Goal: Information Seeking & Learning: Learn about a topic

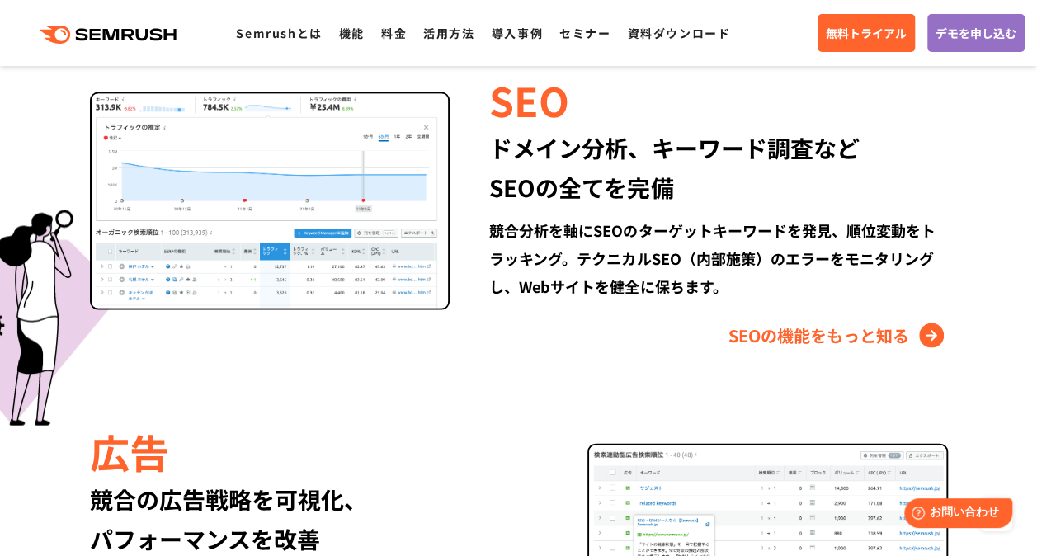
scroll to position [1544, 0]
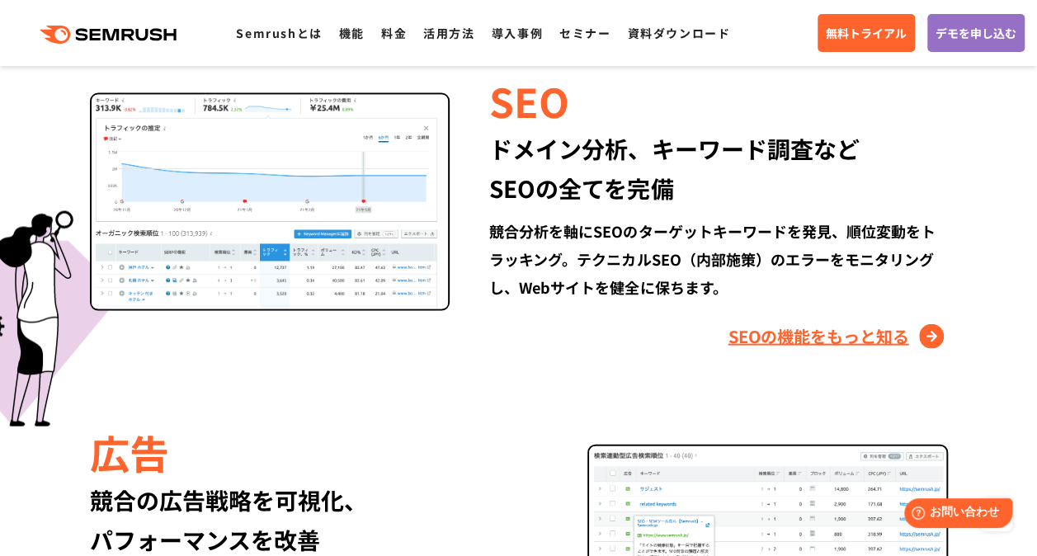
click at [887, 332] on link "SEOの機能をもっと知る" at bounding box center [838, 336] width 219 height 26
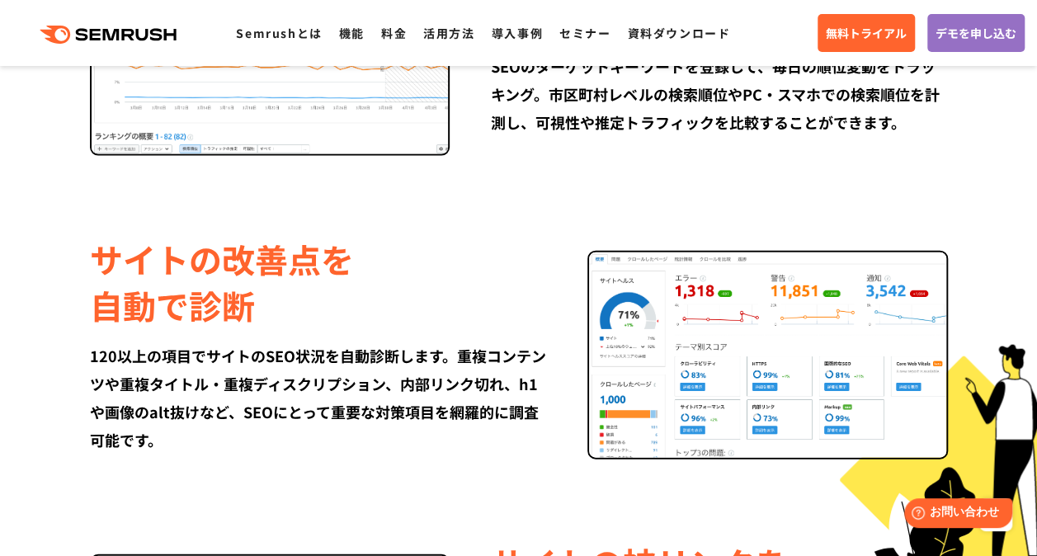
scroll to position [1778, 0]
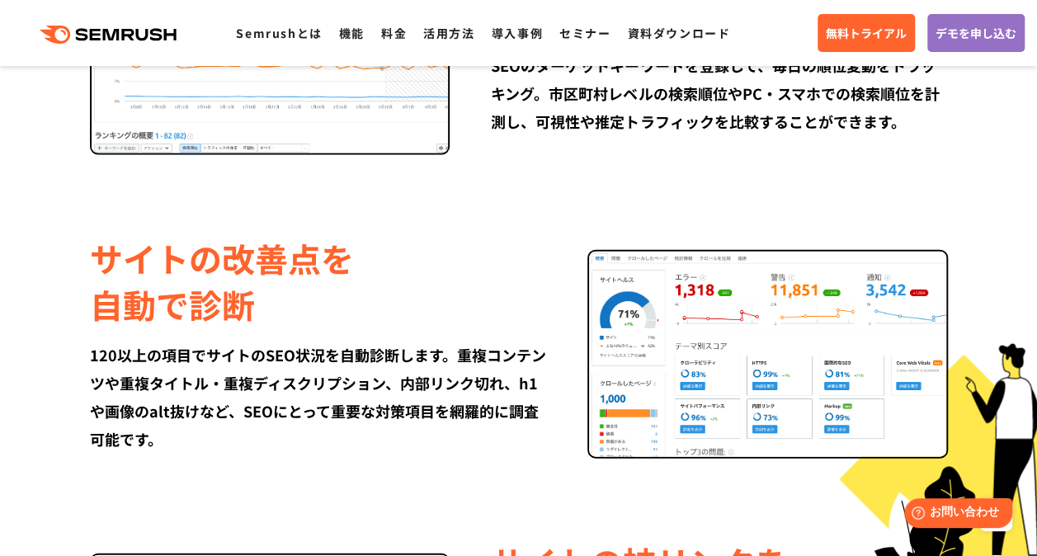
click at [775, 288] on img at bounding box center [767, 354] width 361 height 209
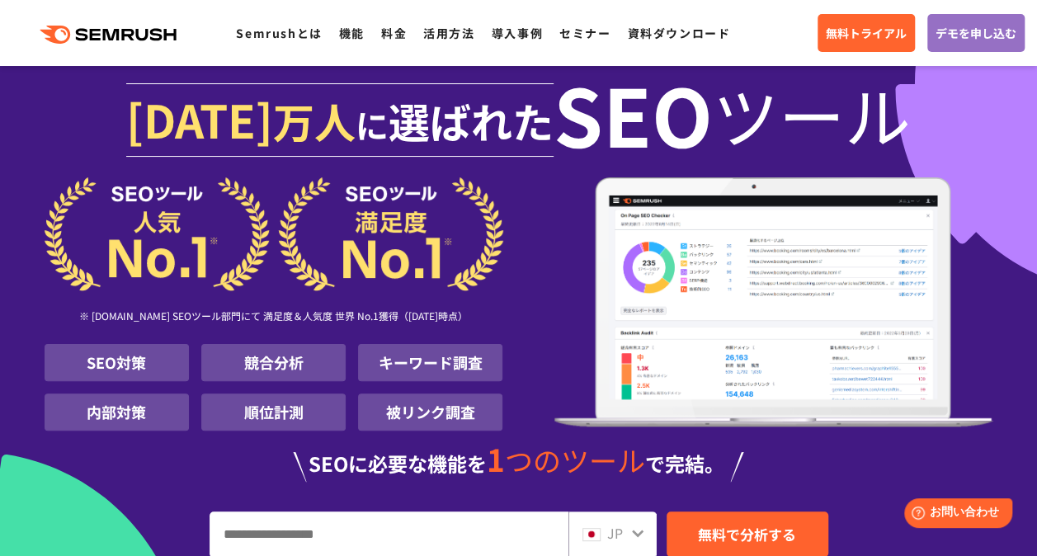
scroll to position [35, 0]
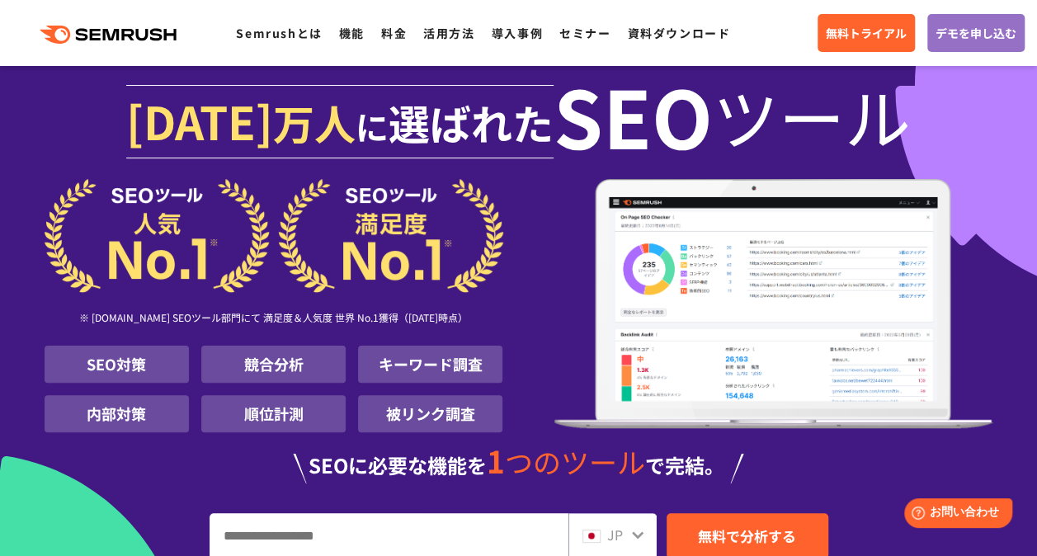
click at [158, 31] on icon ".cls {fill: #FF642D;}" at bounding box center [110, 35] width 186 height 18
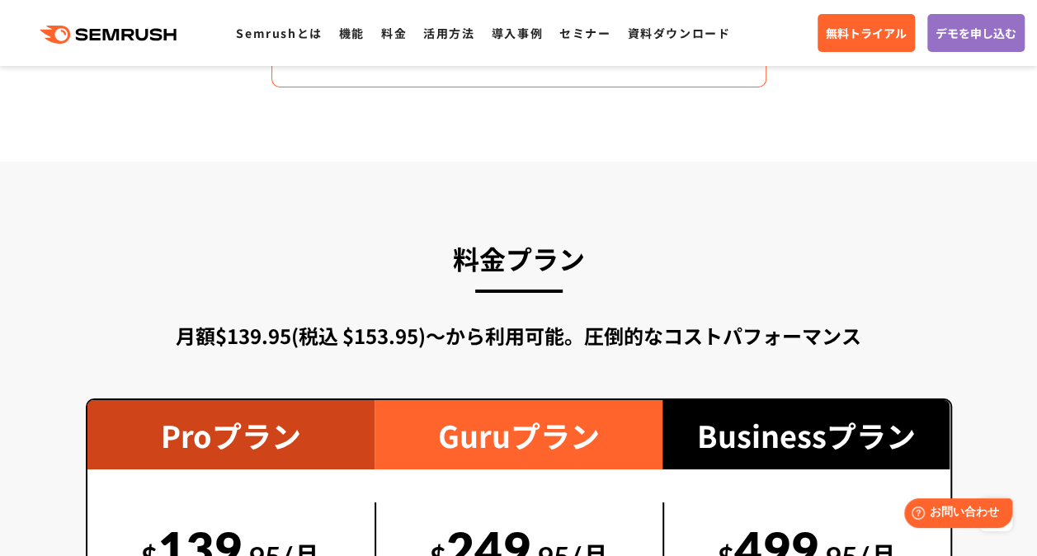
scroll to position [2734, 0]
